Goal: Find specific page/section: Find specific page/section

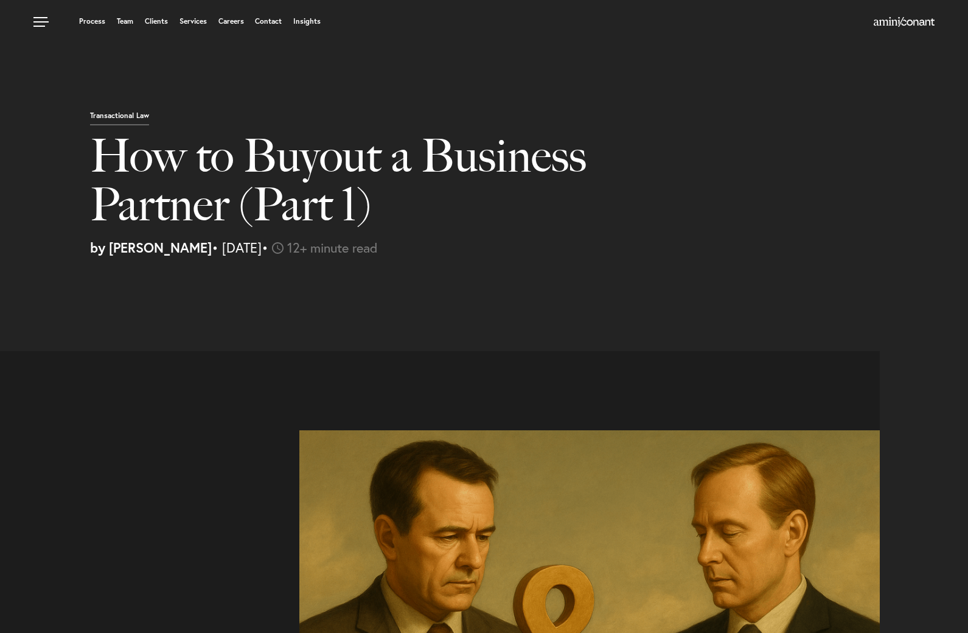
select select "US"
select select "Austin"
select select "Business and Civil Litigation"
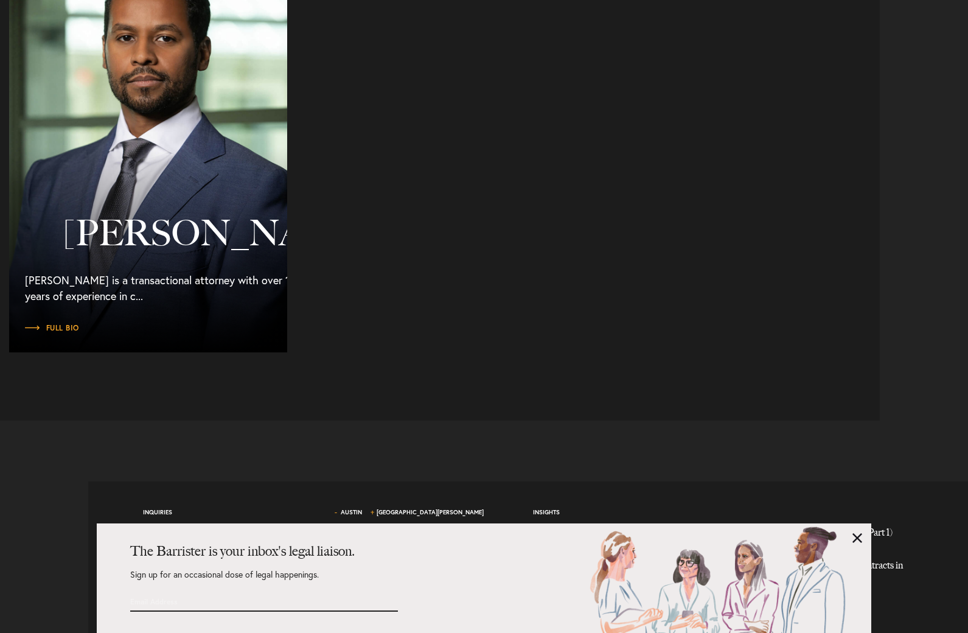
scroll to position [8141, 0]
click at [69, 332] on span "Full Bio" at bounding box center [52, 327] width 54 height 7
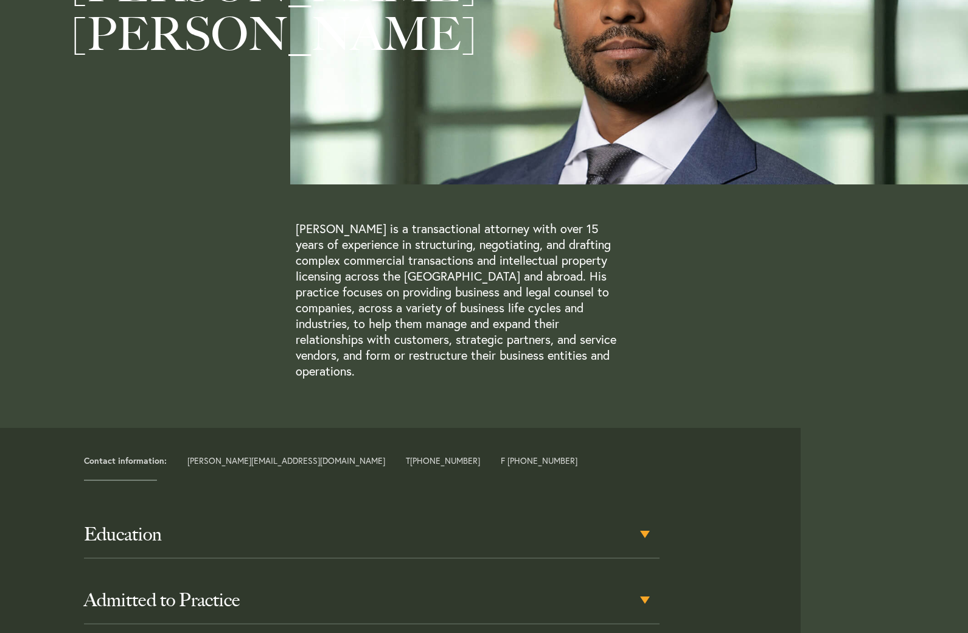
scroll to position [279, 0]
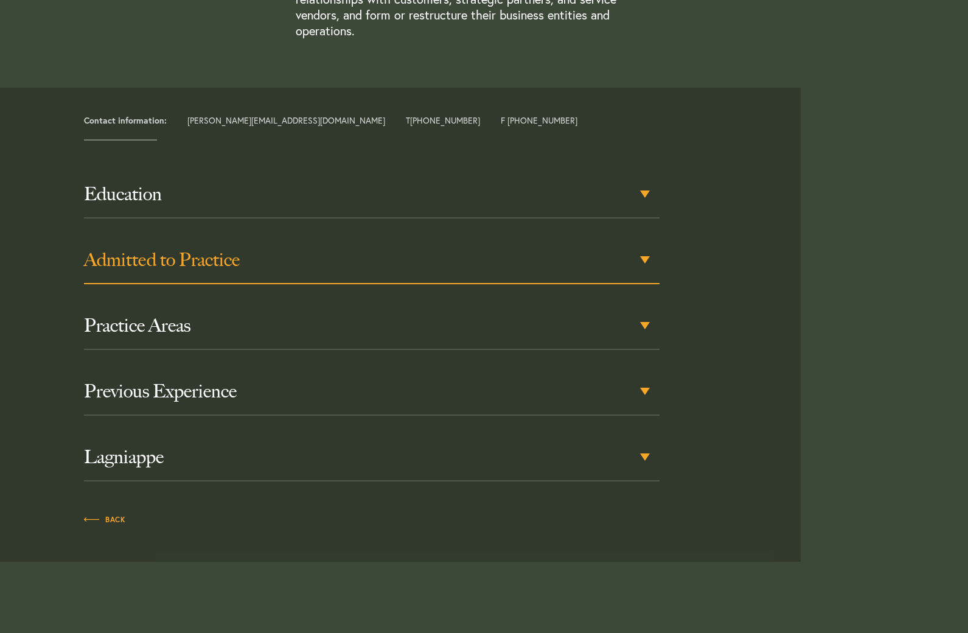
click at [210, 249] on h3 "Admitted to Practice" at bounding box center [372, 260] width 576 height 22
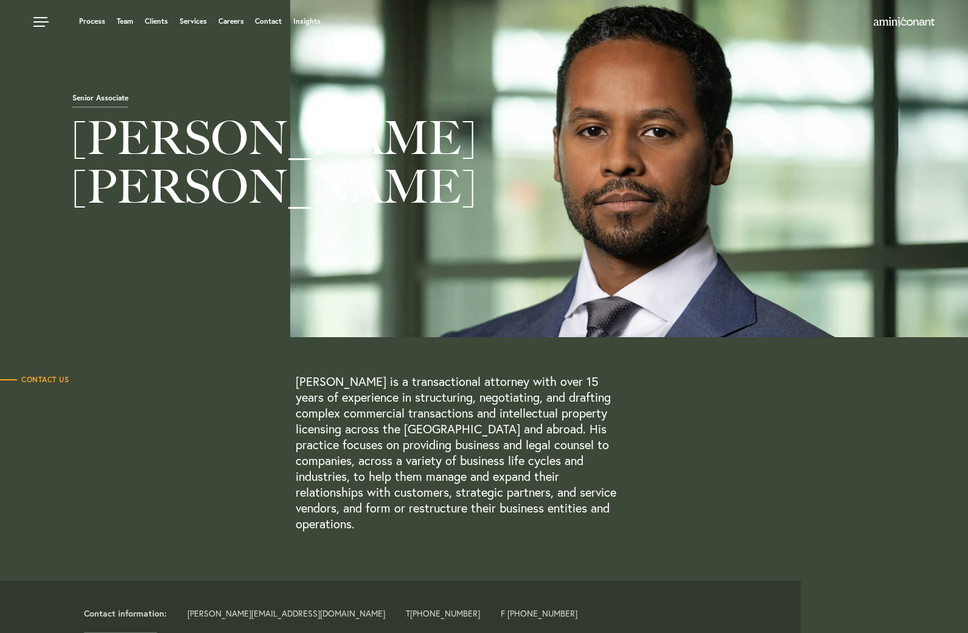
scroll to position [0, 0]
